Goal: Task Accomplishment & Management: Use online tool/utility

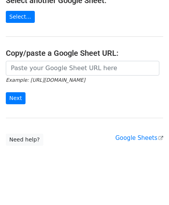
scroll to position [102, 0]
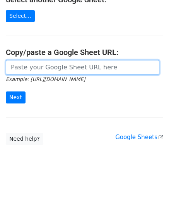
click at [37, 64] on input "url" at bounding box center [83, 67] width 154 height 15
paste input "[URL][DOMAIN_NAME]"
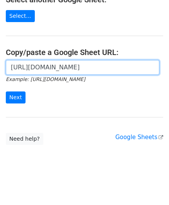
scroll to position [0, 162]
type input "[URL][DOMAIN_NAME]"
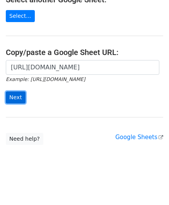
click at [17, 96] on input "Next" at bounding box center [16, 98] width 20 height 12
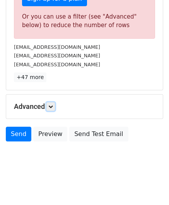
drag, startPoint x: 54, startPoint y: 104, endPoint x: 63, endPoint y: 105, distance: 9.0
click at [53, 104] on icon at bounding box center [50, 106] width 5 height 5
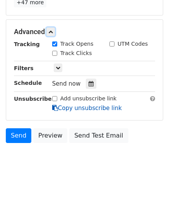
scroll to position [337, 0]
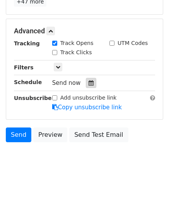
click at [89, 80] on icon at bounding box center [91, 82] width 5 height 5
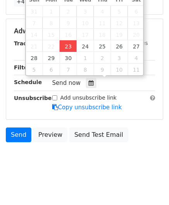
type input "[DATE] 12:00"
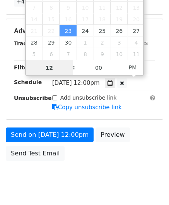
paste input "4"
type input "4"
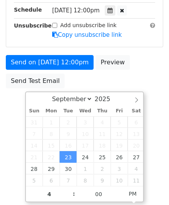
type input "[DATE] 16:00"
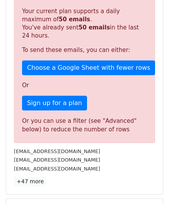
scroll to position [356, 0]
